Goal: Transaction & Acquisition: Purchase product/service

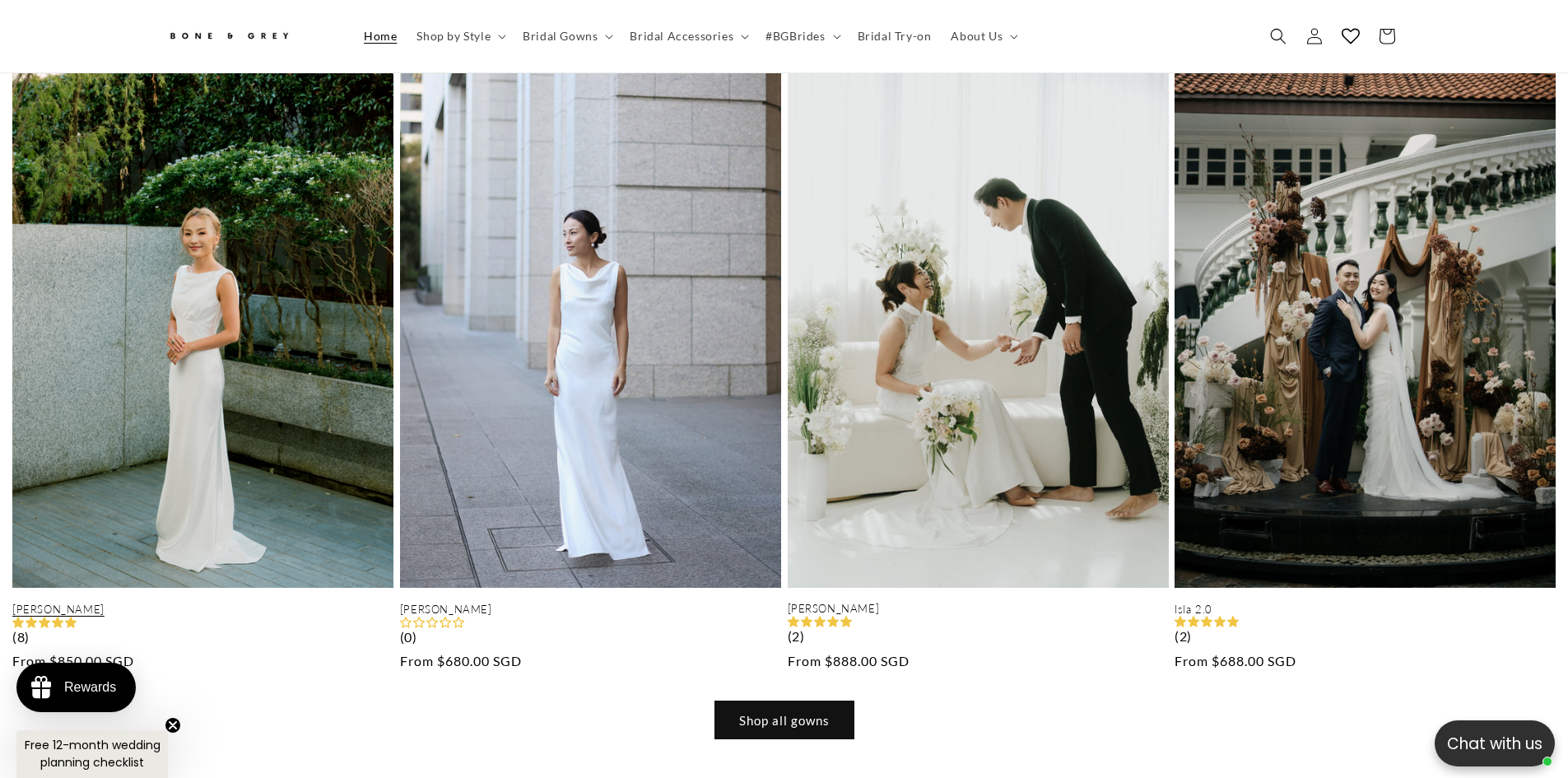
scroll to position [0, 4704]
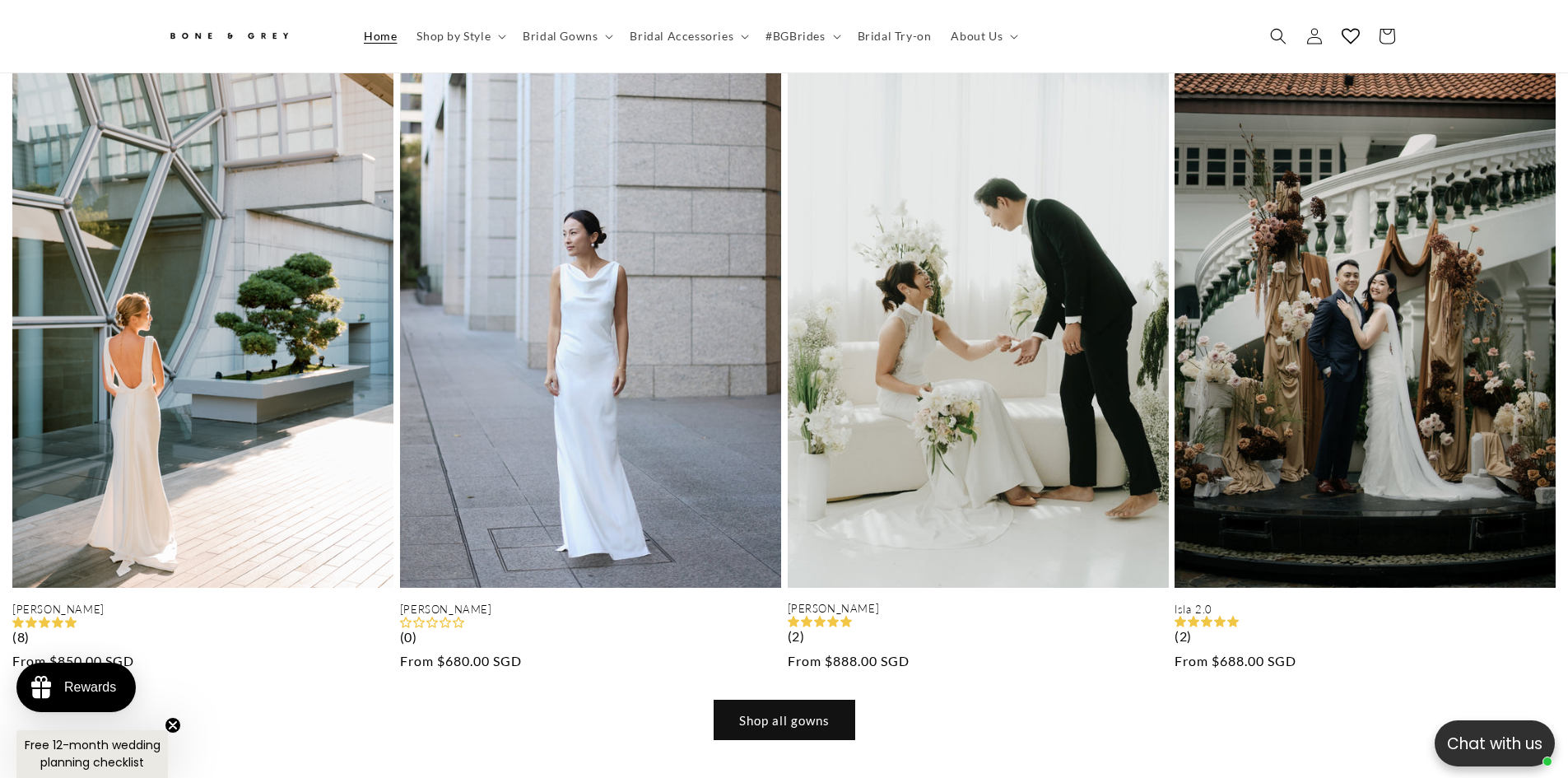
click at [786, 700] on link "Shop all gowns" at bounding box center [784, 719] width 140 height 39
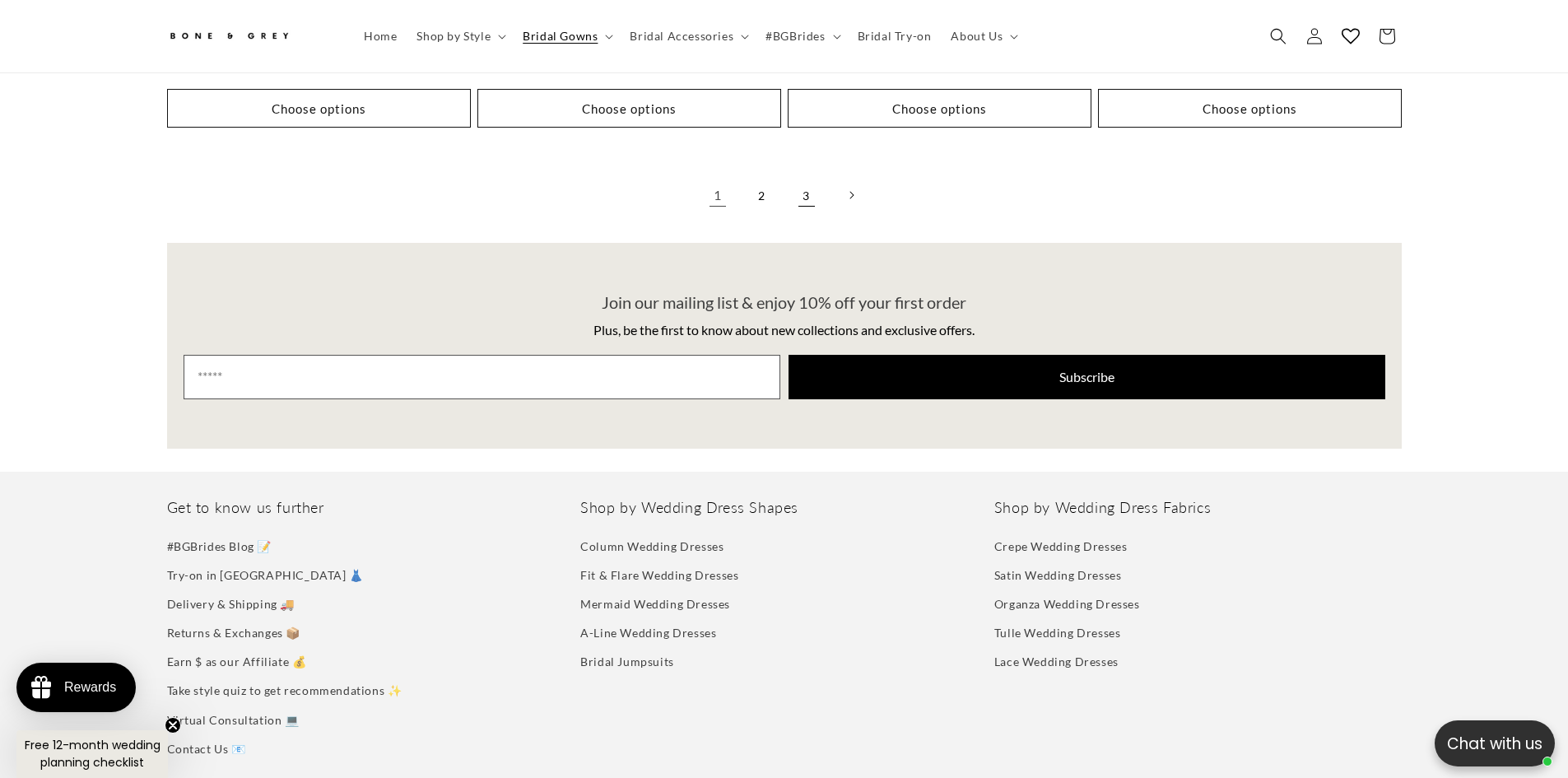
click at [810, 181] on link "3" at bounding box center [807, 196] width 36 height 36
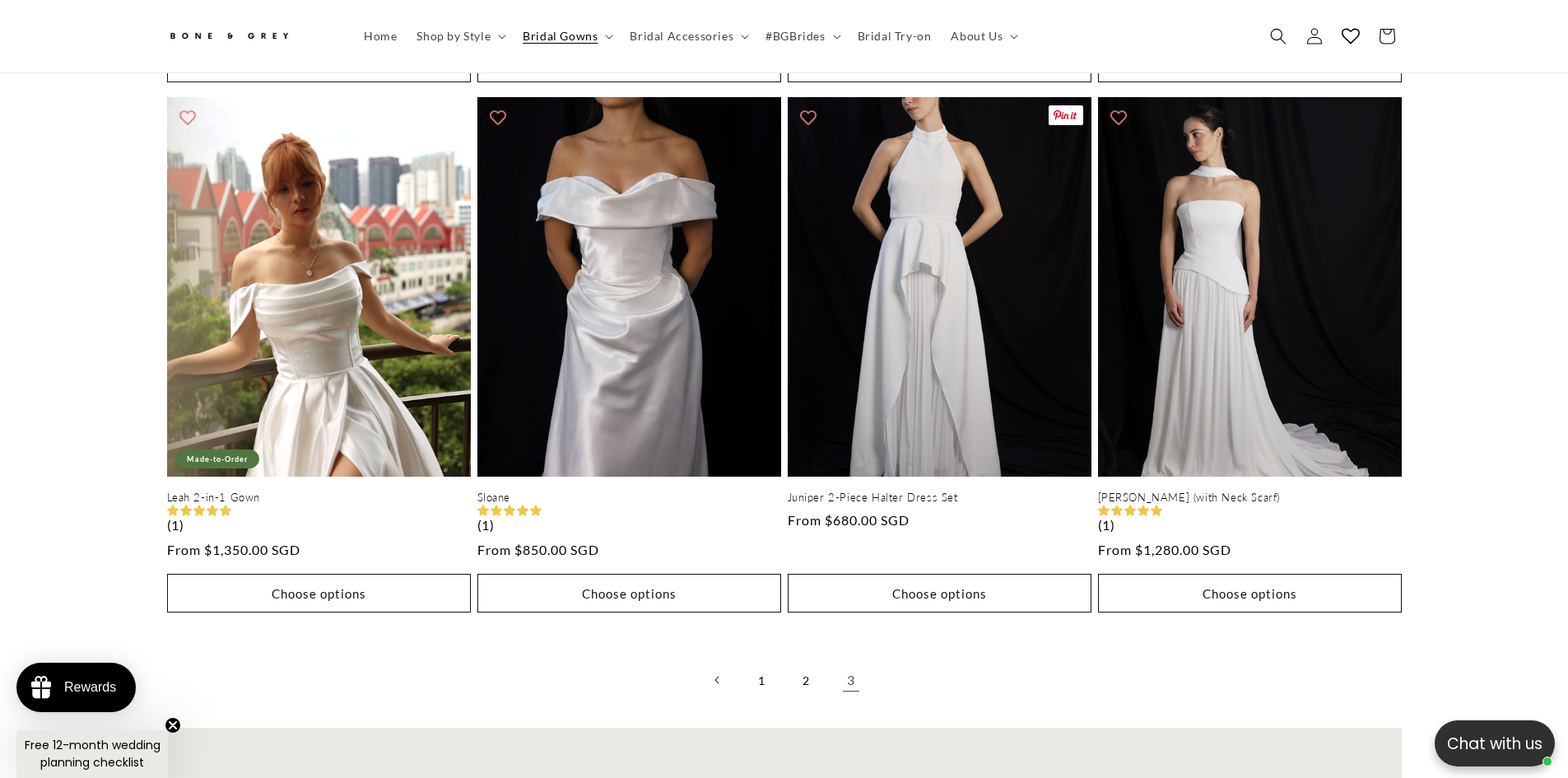
scroll to position [0, 906]
